Goal: Information Seeking & Learning: Learn about a topic

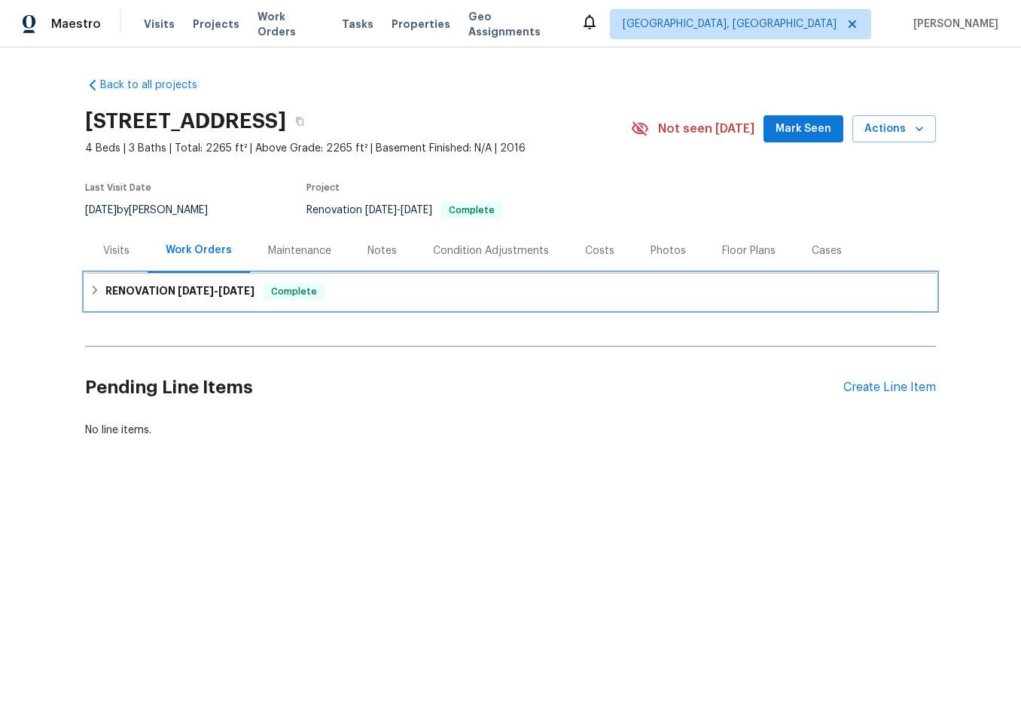
drag, startPoint x: 117, startPoint y: 290, endPoint x: 168, endPoint y: 317, distance: 57.9
click at [115, 290] on h6 "RENOVATION 4/7/25 - 4/14/25" at bounding box center [179, 291] width 149 height 18
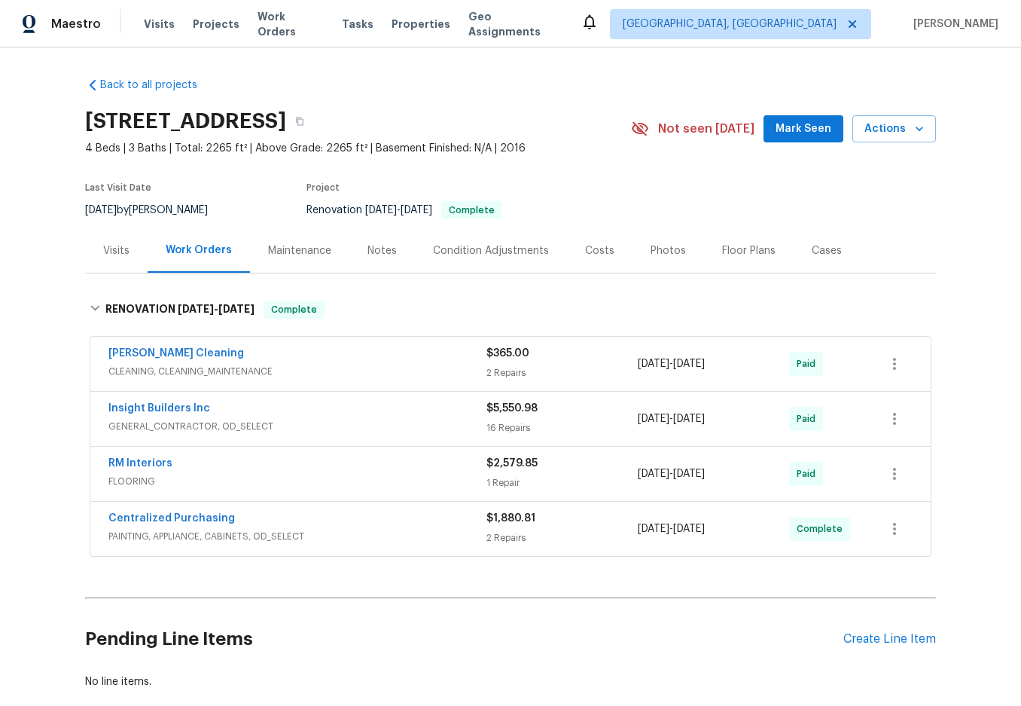
drag, startPoint x: 303, startPoint y: 255, endPoint x: 276, endPoint y: 264, distance: 28.4
click at [302, 255] on div "Maintenance" at bounding box center [299, 250] width 63 height 15
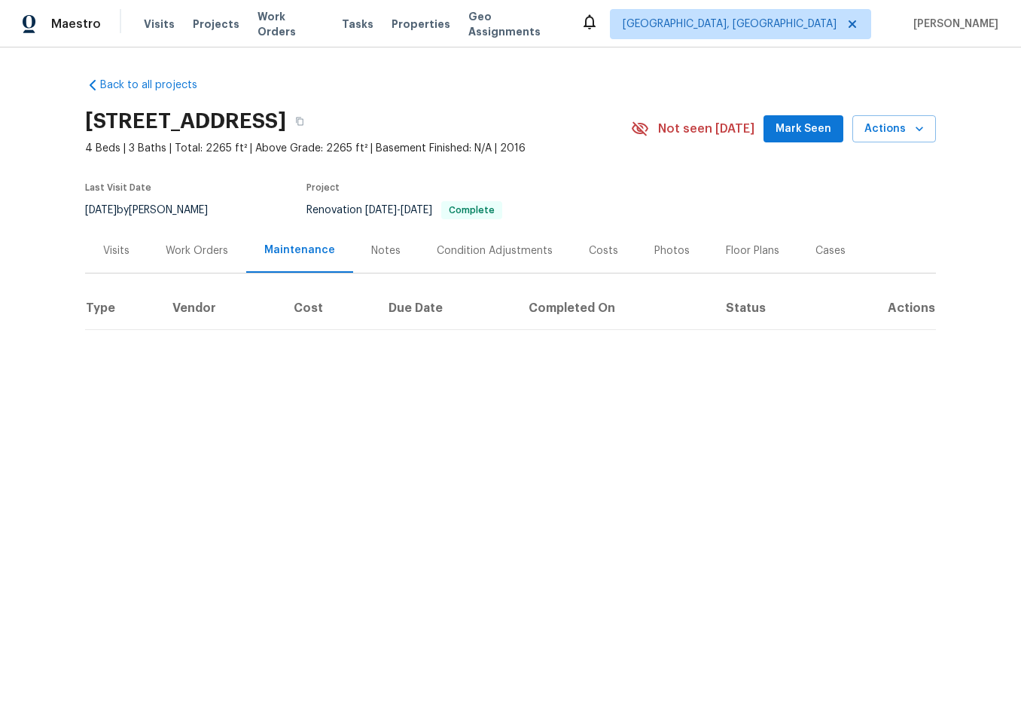
drag, startPoint x: 220, startPoint y: 255, endPoint x: 209, endPoint y: 270, distance: 17.8
click at [218, 256] on div "Work Orders" at bounding box center [197, 250] width 63 height 15
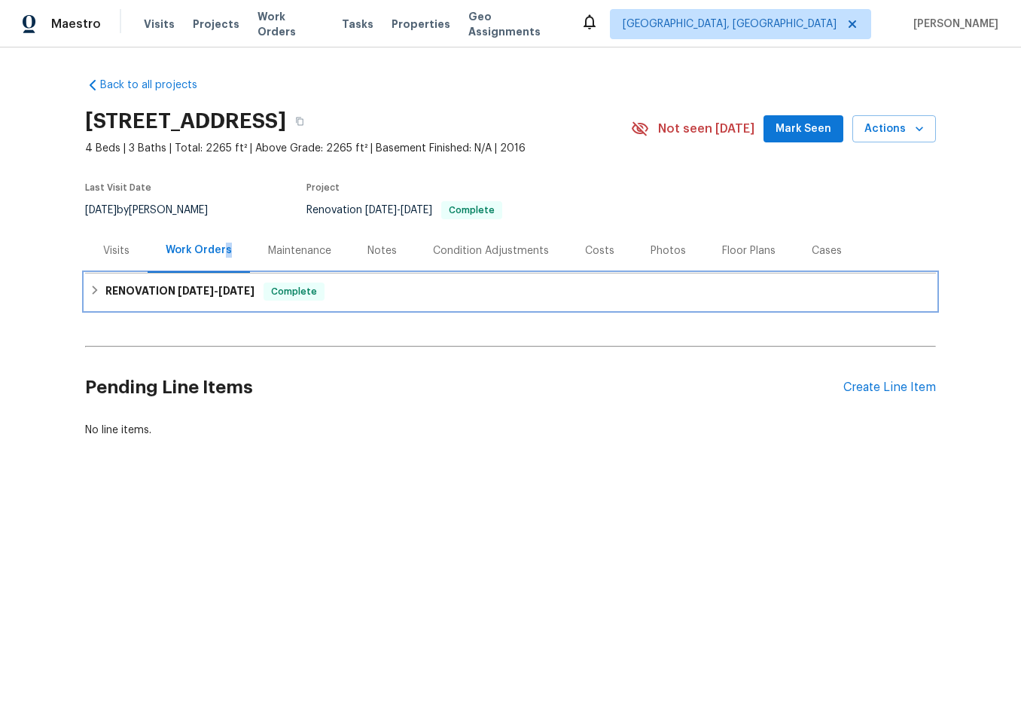
drag, startPoint x: 108, startPoint y: 291, endPoint x: 129, endPoint y: 321, distance: 36.2
click at [105, 290] on h6 "RENOVATION 4/7/25 - 4/14/25" at bounding box center [179, 291] width 149 height 18
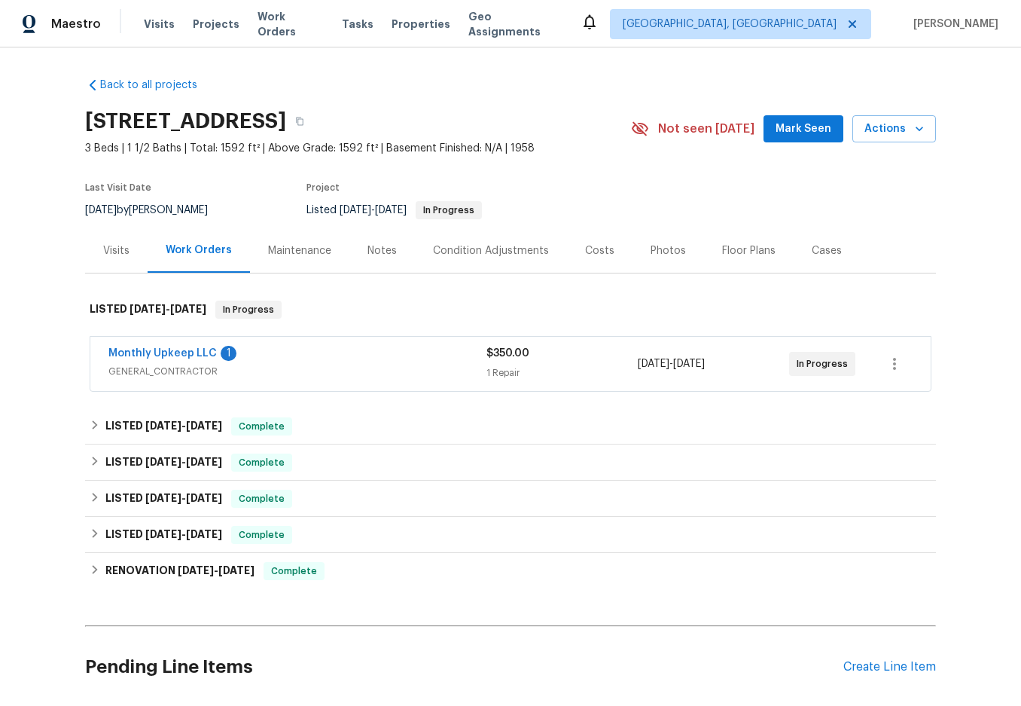
click at [314, 361] on div "Monthly Upkeep LLC 1" at bounding box center [297, 355] width 378 height 18
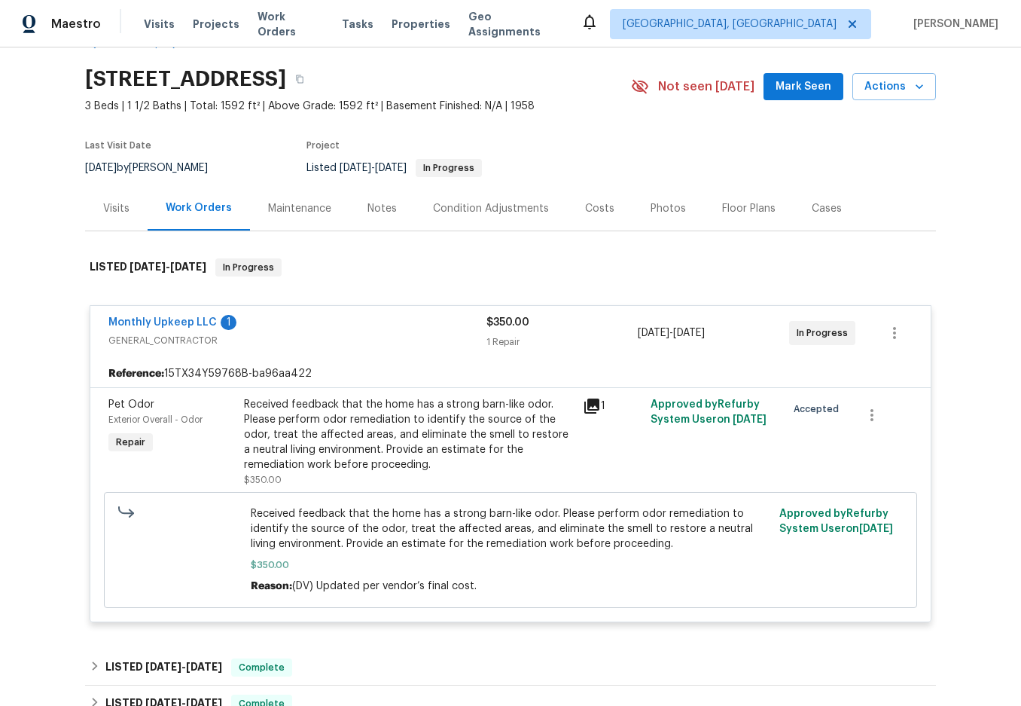
scroll to position [75, 0]
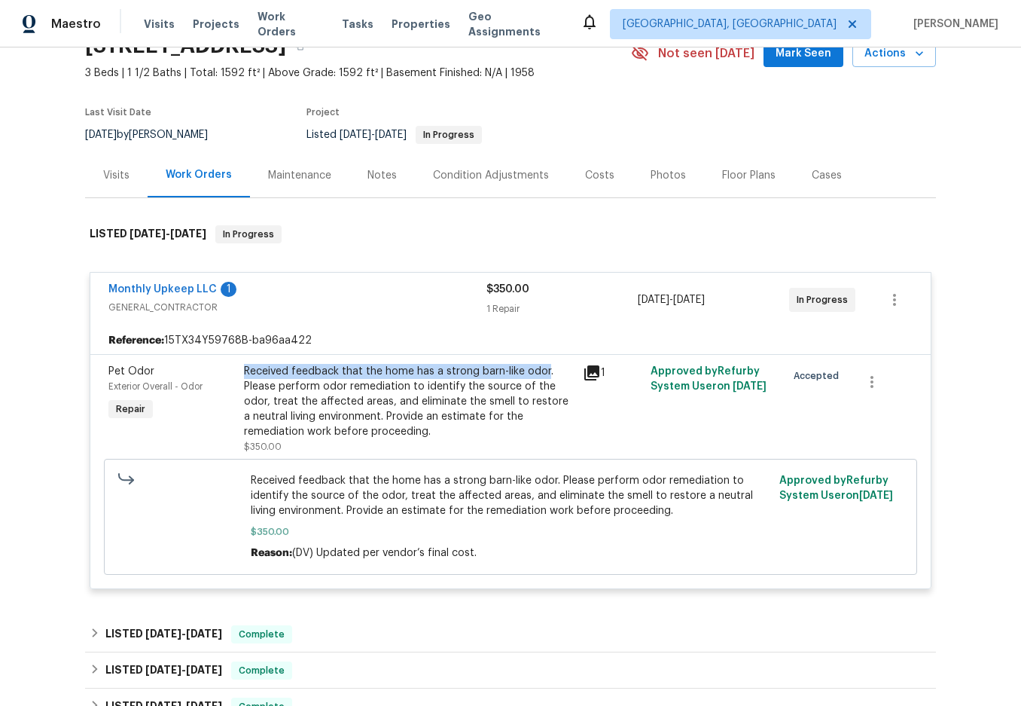
drag, startPoint x: 234, startPoint y: 371, endPoint x: 537, endPoint y: 371, distance: 302.8
click at [537, 371] on div "Received feedback that the home has a strong barn-like odor. Please perform odo…" at bounding box center [409, 408] width 339 height 99
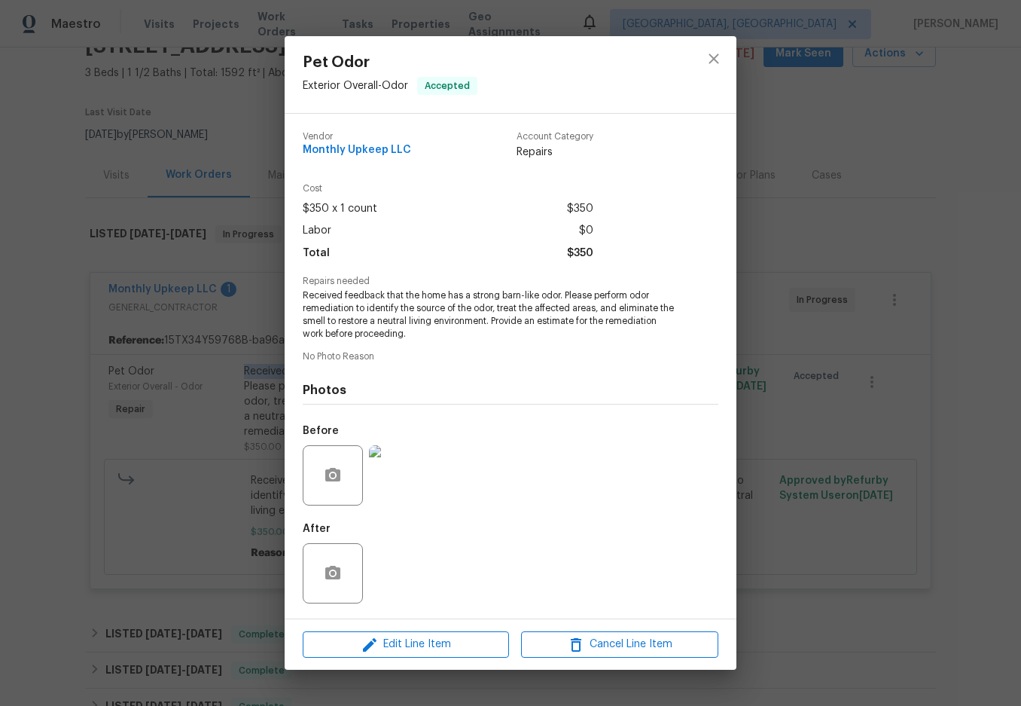
click at [409, 470] on img at bounding box center [399, 475] width 60 height 60
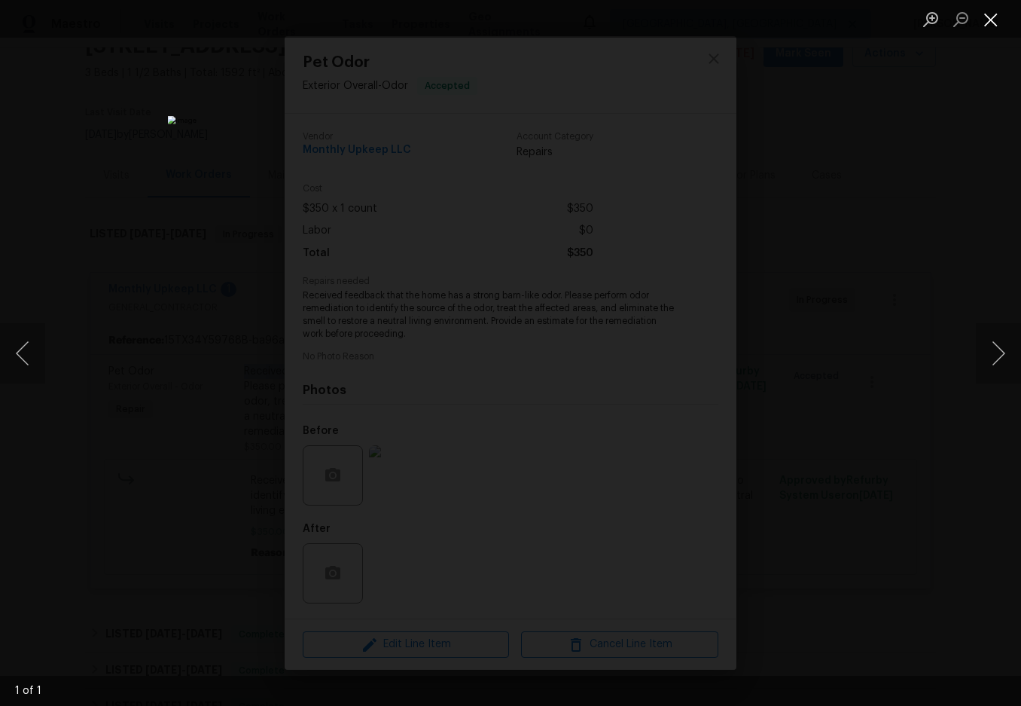
click at [992, 26] on button "Close lightbox" at bounding box center [991, 19] width 30 height 26
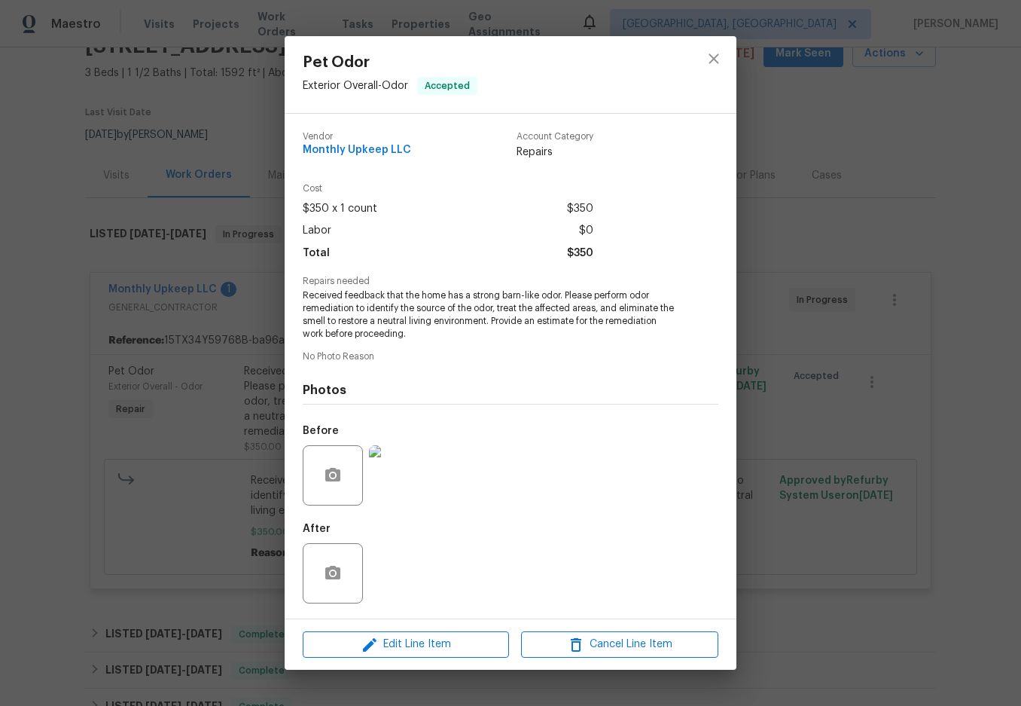
click at [803, 369] on div "Pet Odor Exterior Overall - Odor Accepted Vendor Monthly Upkeep LLC Account Cat…" at bounding box center [510, 353] width 1021 height 706
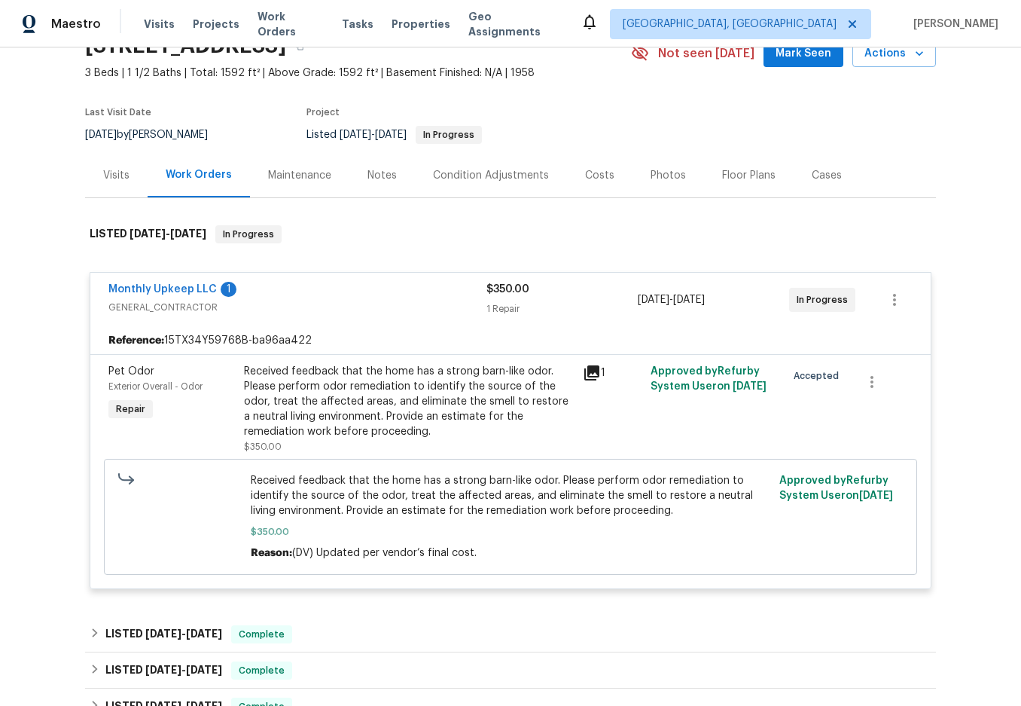
click at [402, 407] on div "Received feedback that the home has a strong barn-like odor. Please perform odo…" at bounding box center [409, 401] width 330 height 75
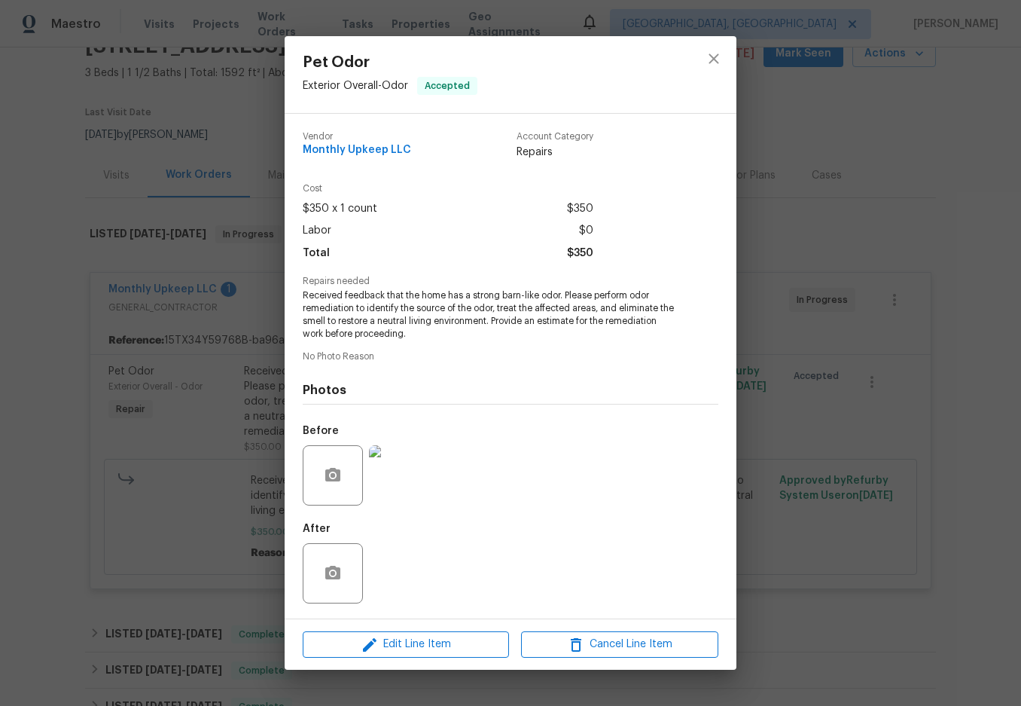
click at [844, 321] on div "Pet Odor Exterior Overall - Odor Accepted Vendor Monthly Upkeep LLC Account Cat…" at bounding box center [510, 353] width 1021 height 706
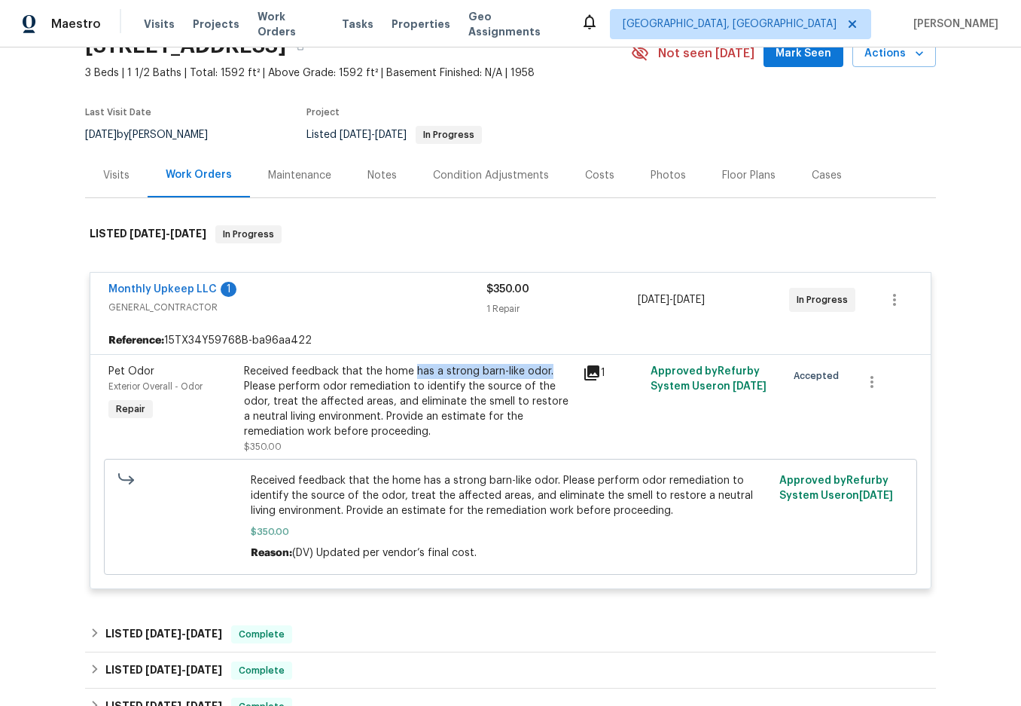
drag, startPoint x: 406, startPoint y: 369, endPoint x: 542, endPoint y: 374, distance: 135.6
click at [542, 374] on div "Received feedback that the home has a strong barn-like odor. Please perform odo…" at bounding box center [409, 401] width 330 height 75
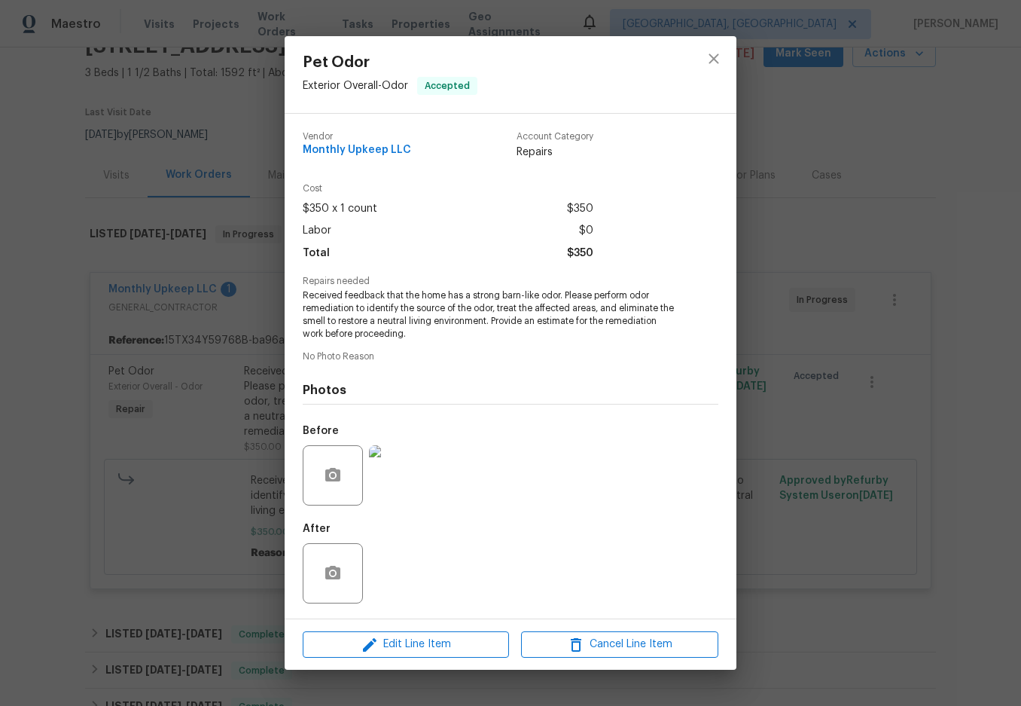
copy div "has a strong barn-like odor."
click at [864, 469] on div "Pet Odor Exterior Overall - Odor Accepted Vendor Monthly Upkeep LLC Account Cat…" at bounding box center [510, 353] width 1021 height 706
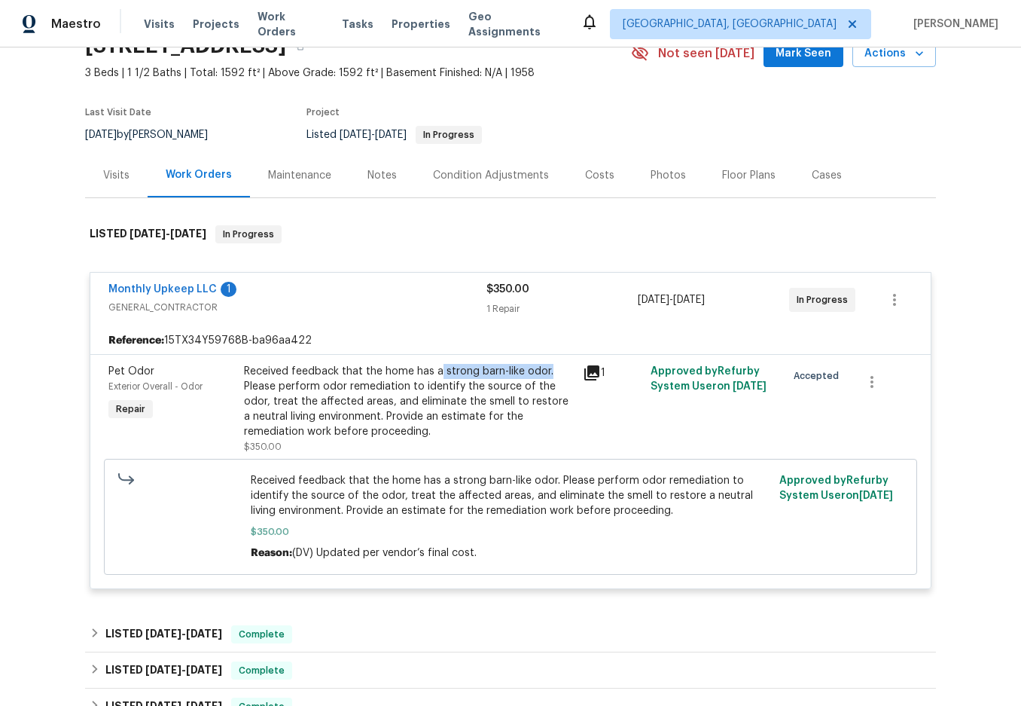
copy div "strong barn-like odor."
drag, startPoint x: 434, startPoint y: 371, endPoint x: 554, endPoint y: 376, distance: 120.6
click at [554, 376] on div "Received feedback that the home has a strong barn-like odor. Please perform odo…" at bounding box center [409, 401] width 330 height 75
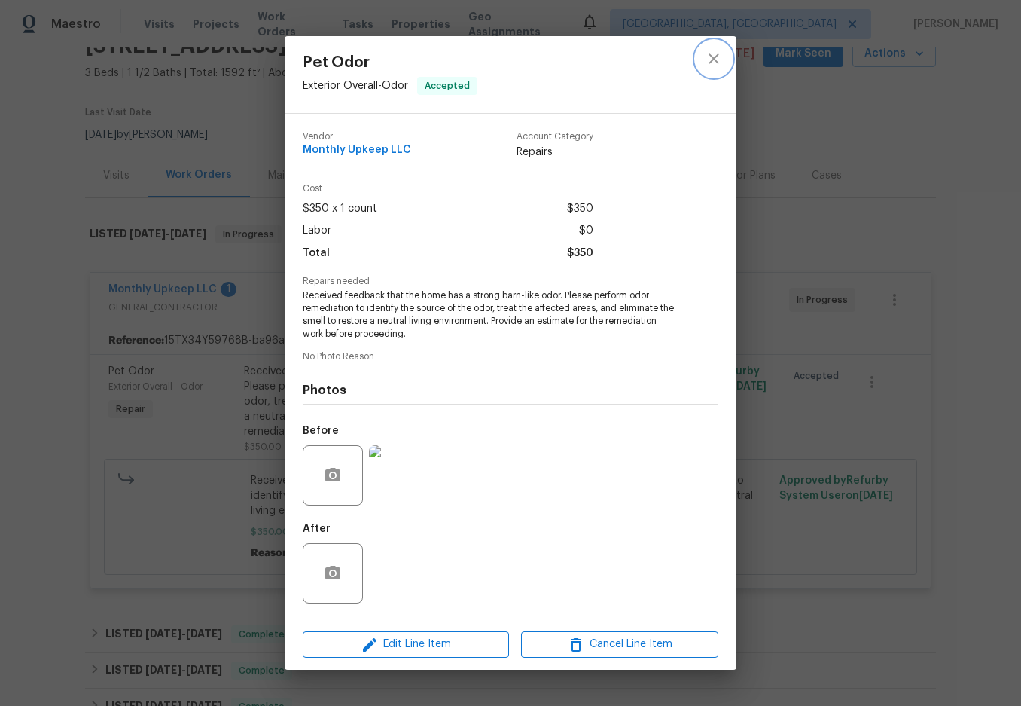
drag, startPoint x: 711, startPoint y: 51, endPoint x: 734, endPoint y: 13, distance: 45.0
click at [710, 51] on icon "close" at bounding box center [714, 59] width 18 height 18
